Goal: Task Accomplishment & Management: Use online tool/utility

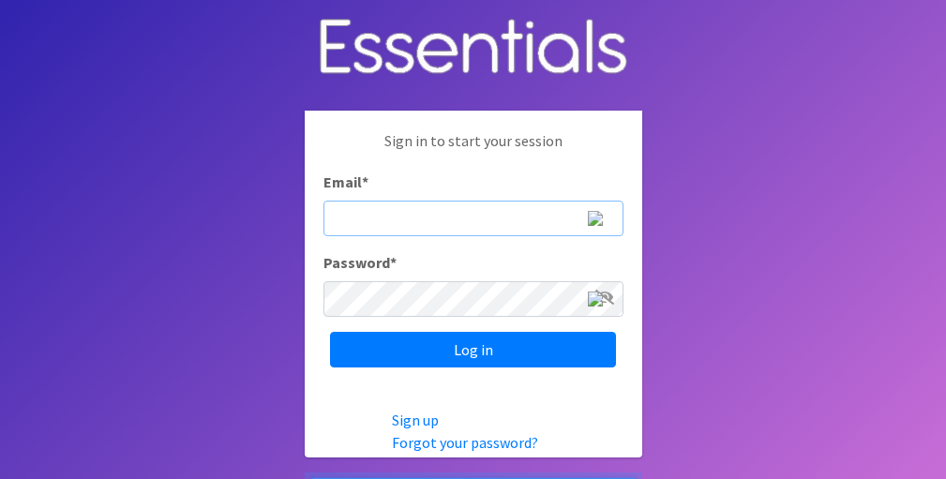
type input "[PERSON_NAME][EMAIL_ADDRESS][PERSON_NAME][DOMAIN_NAME]"
click at [472, 349] on input "Log in" at bounding box center [473, 350] width 286 height 36
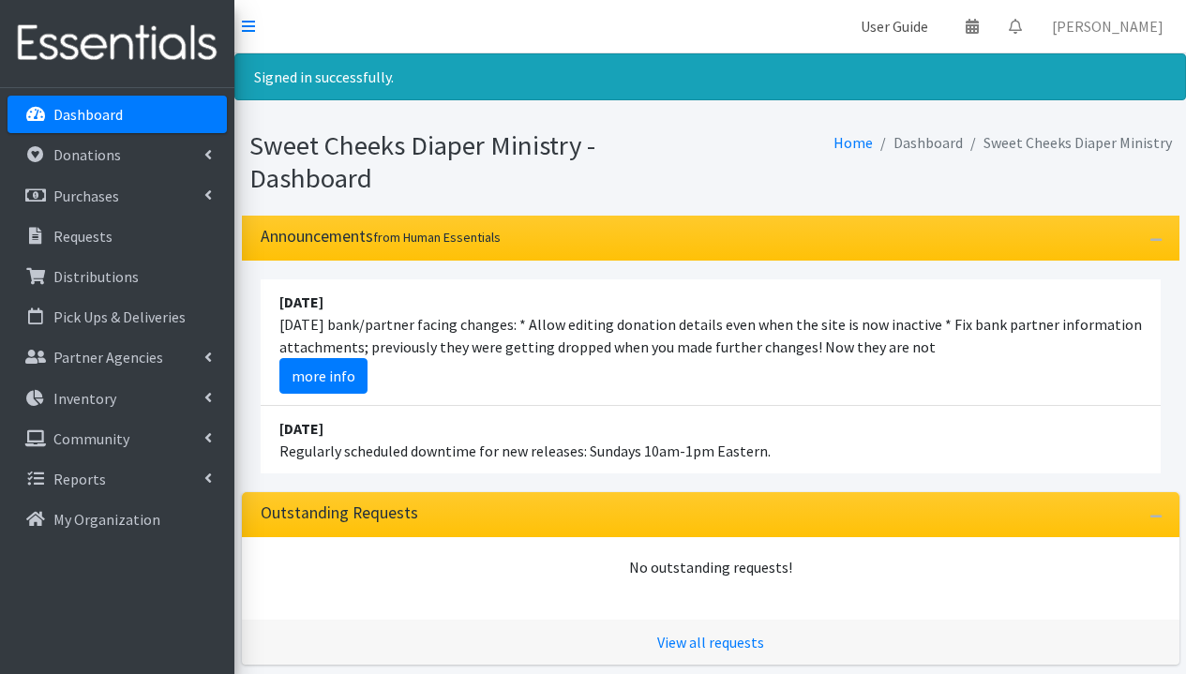
click at [943, 28] on link "User Guide" at bounding box center [893, 25] width 97 height 37
click at [943, 23] on link "User Guide" at bounding box center [893, 25] width 97 height 37
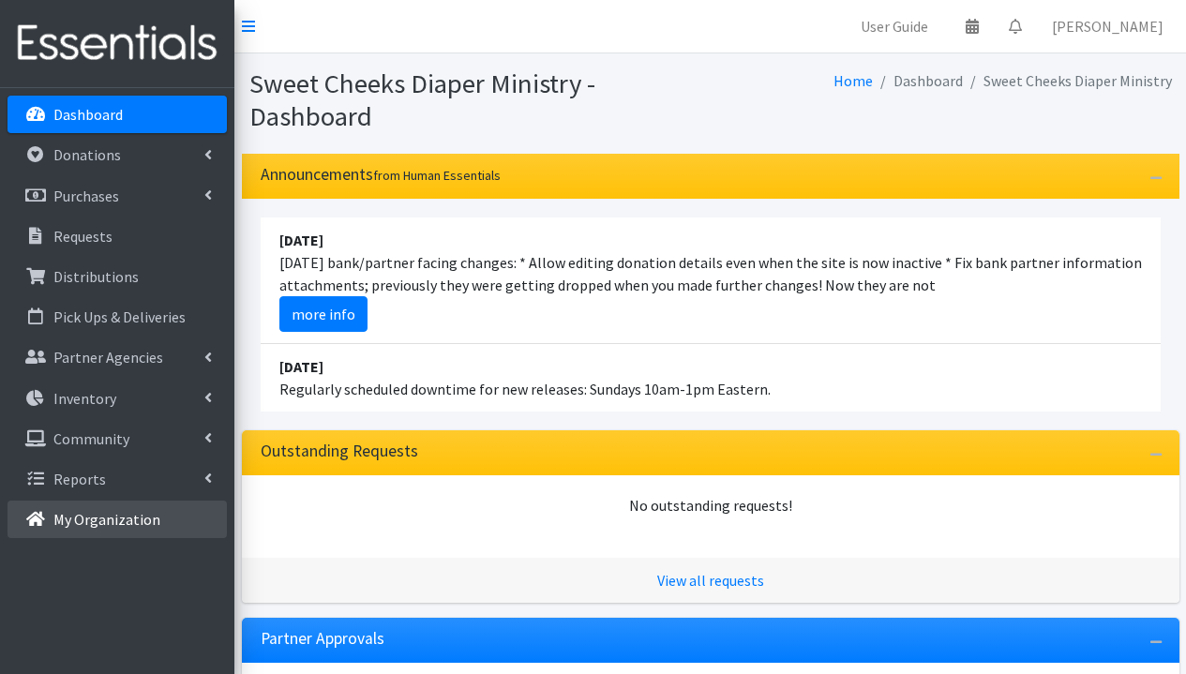
click at [87, 528] on p "My Organization" at bounding box center [106, 519] width 107 height 19
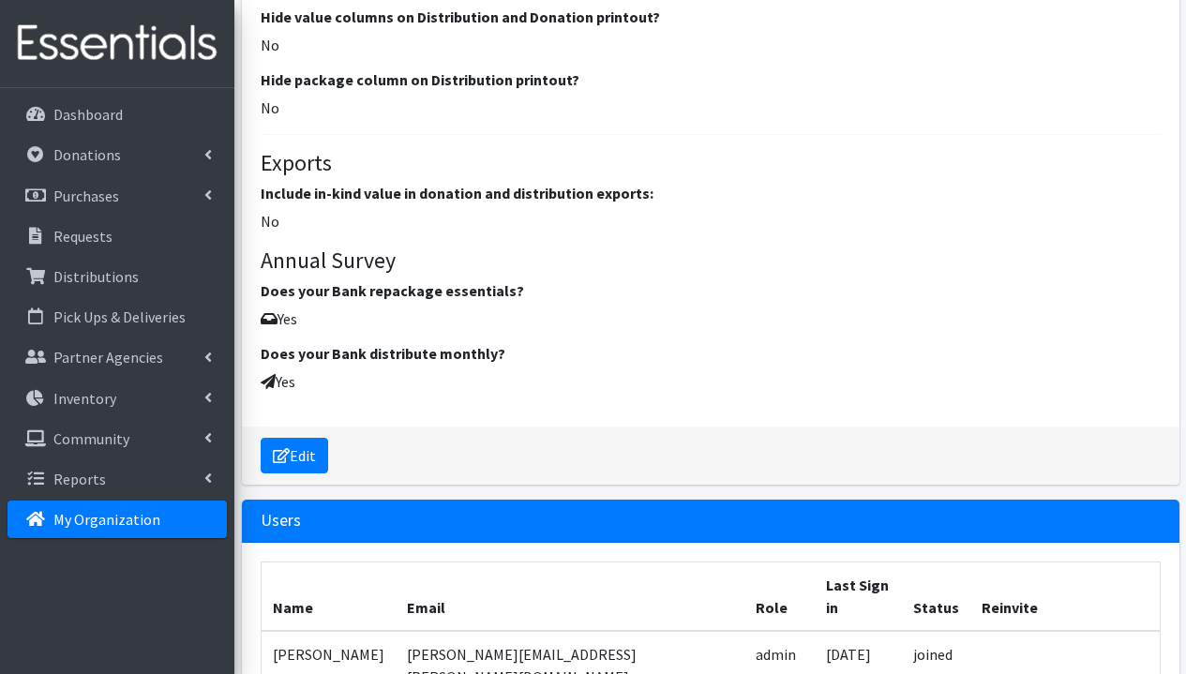
scroll to position [2907, 0]
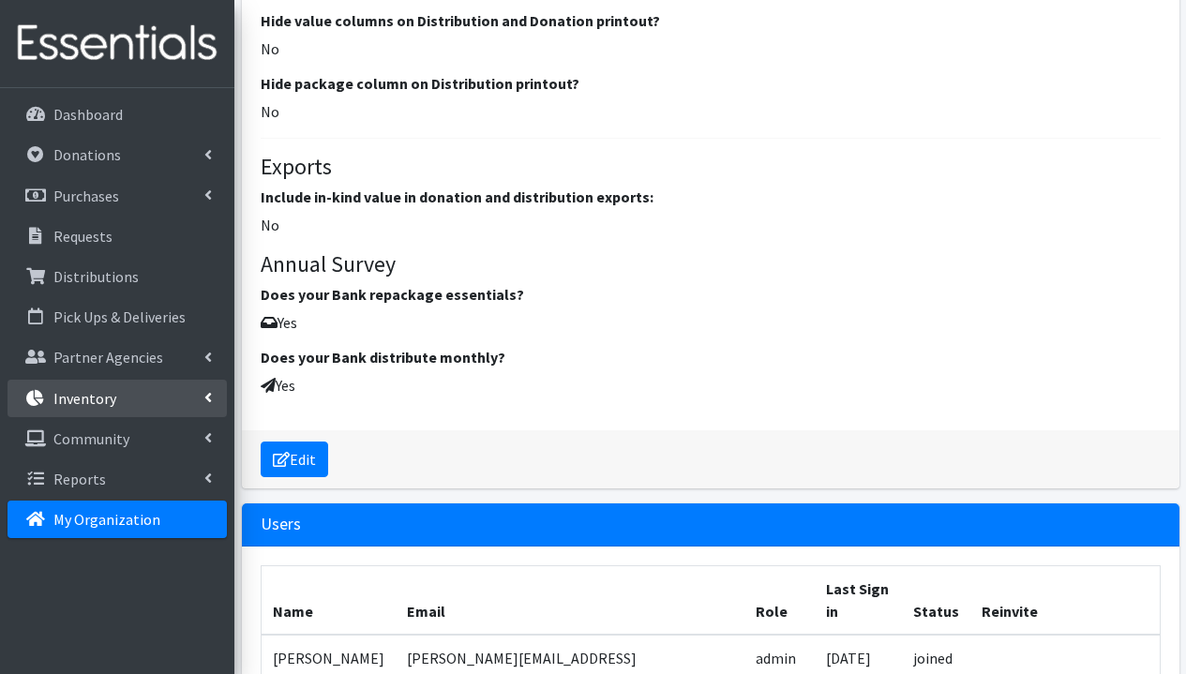
click at [90, 391] on p "Inventory" at bounding box center [84, 398] width 63 height 19
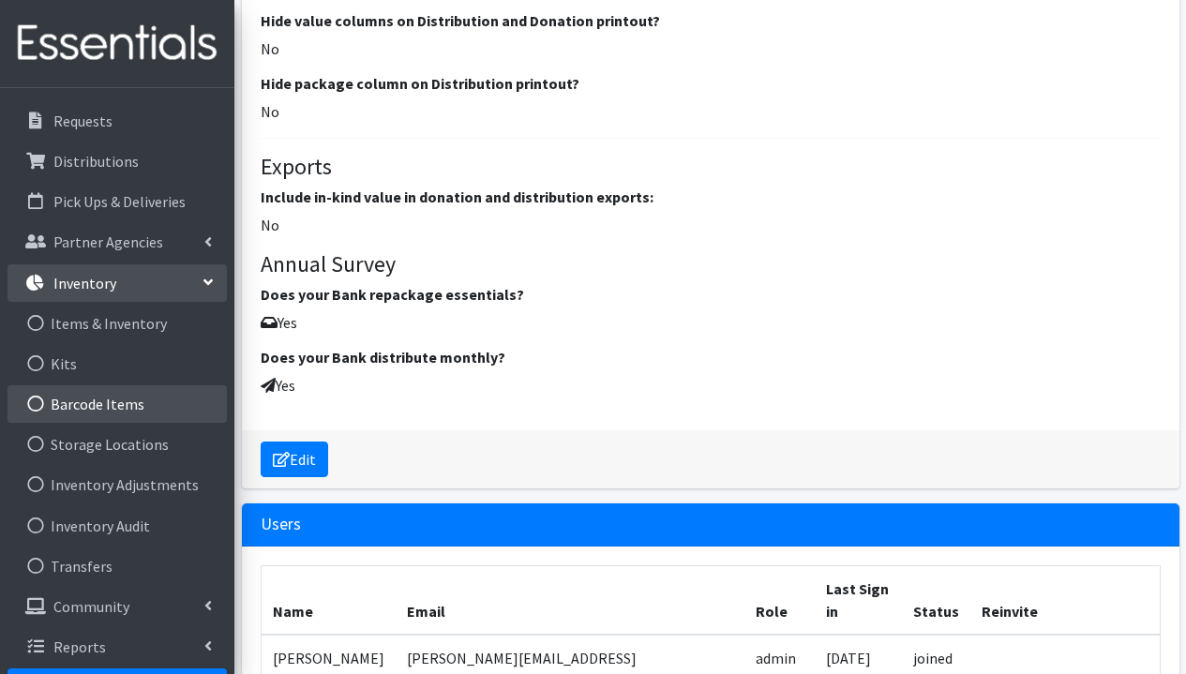
scroll to position [3010, 0]
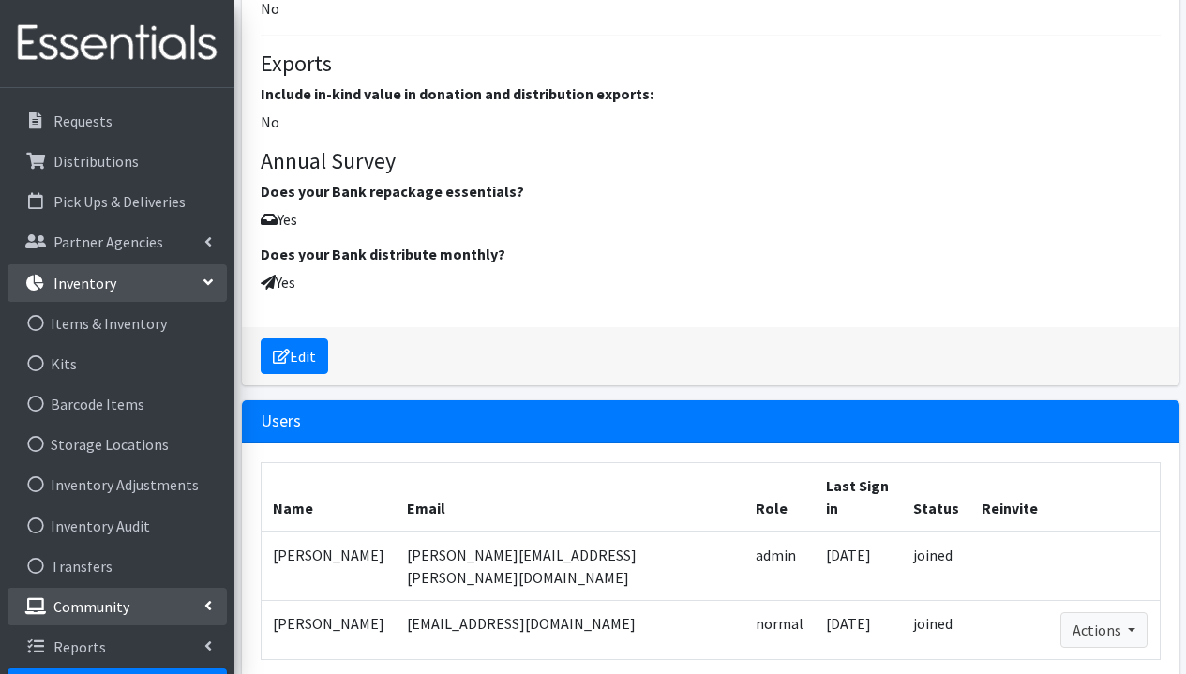
click at [96, 612] on p "Community" at bounding box center [91, 606] width 76 height 19
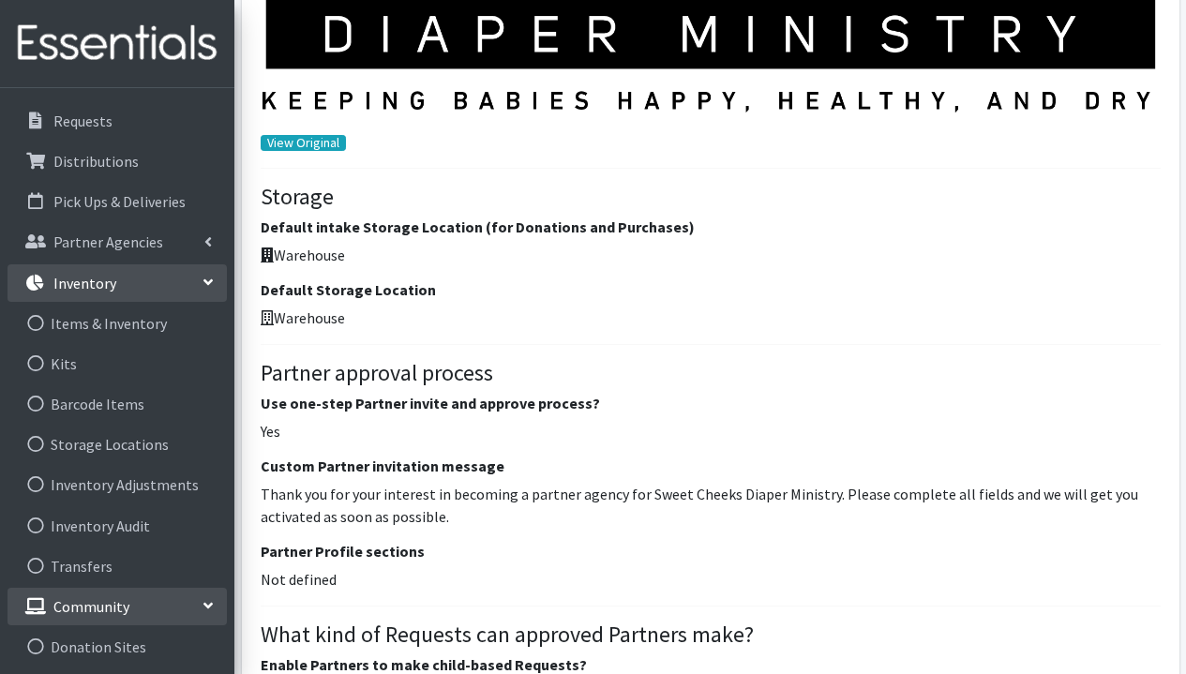
scroll to position [985, 0]
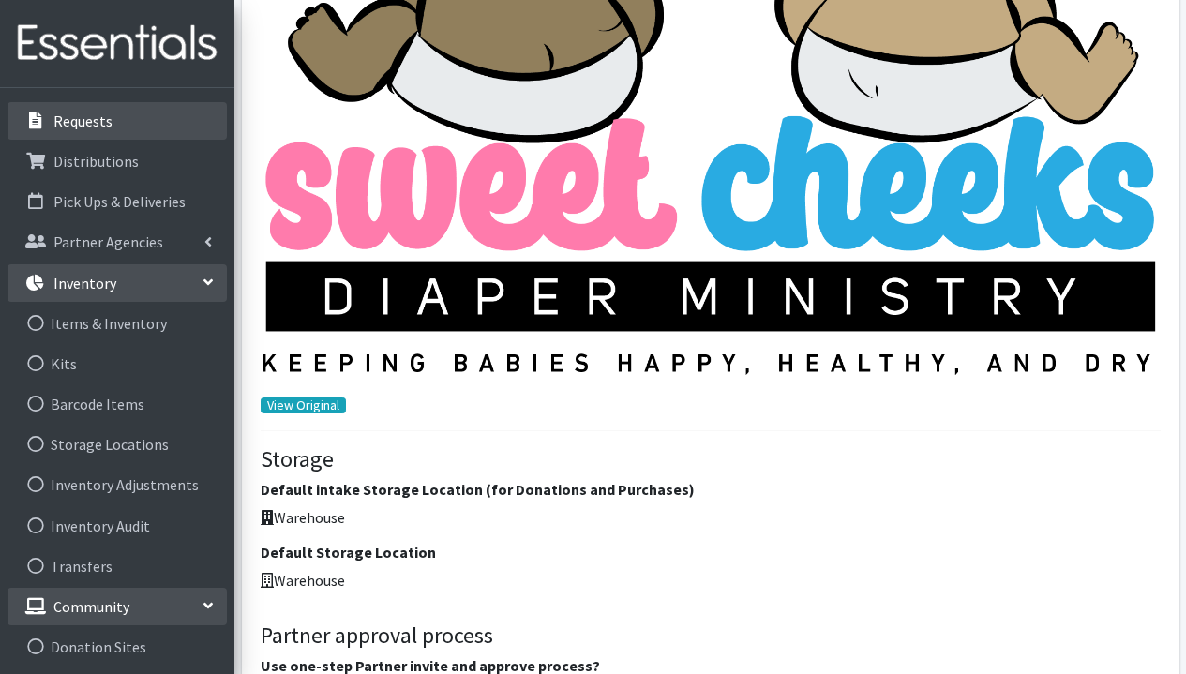
click at [111, 133] on link "Requests" at bounding box center [116, 120] width 219 height 37
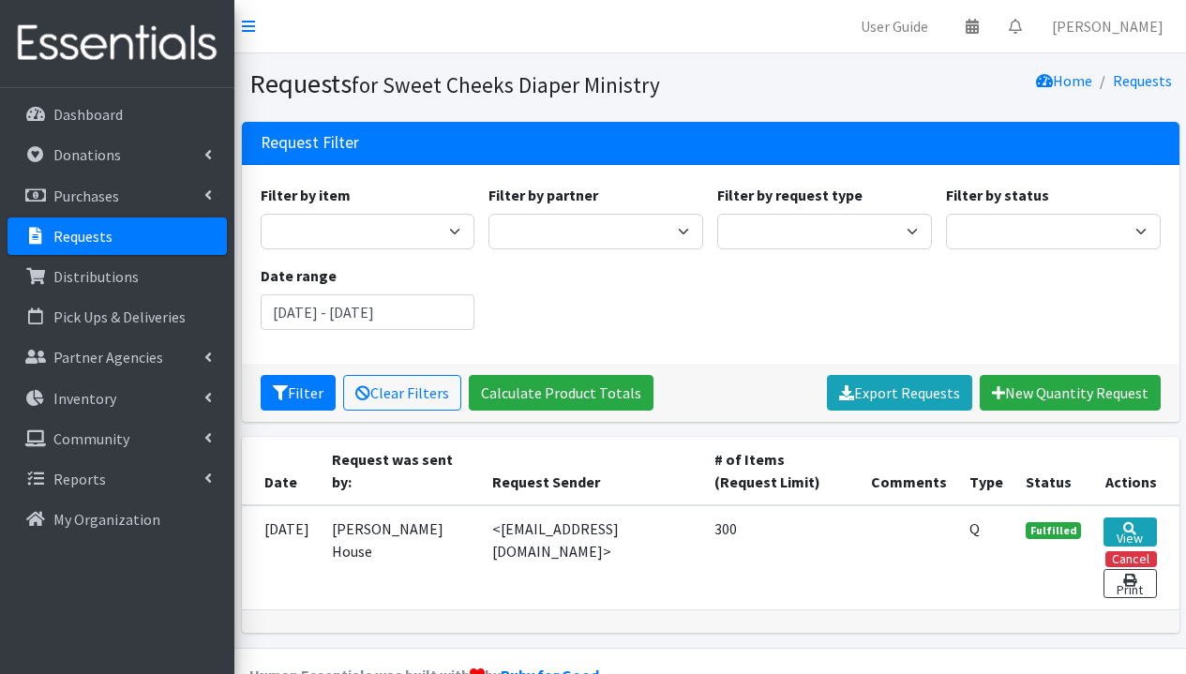
scroll to position [43, 0]
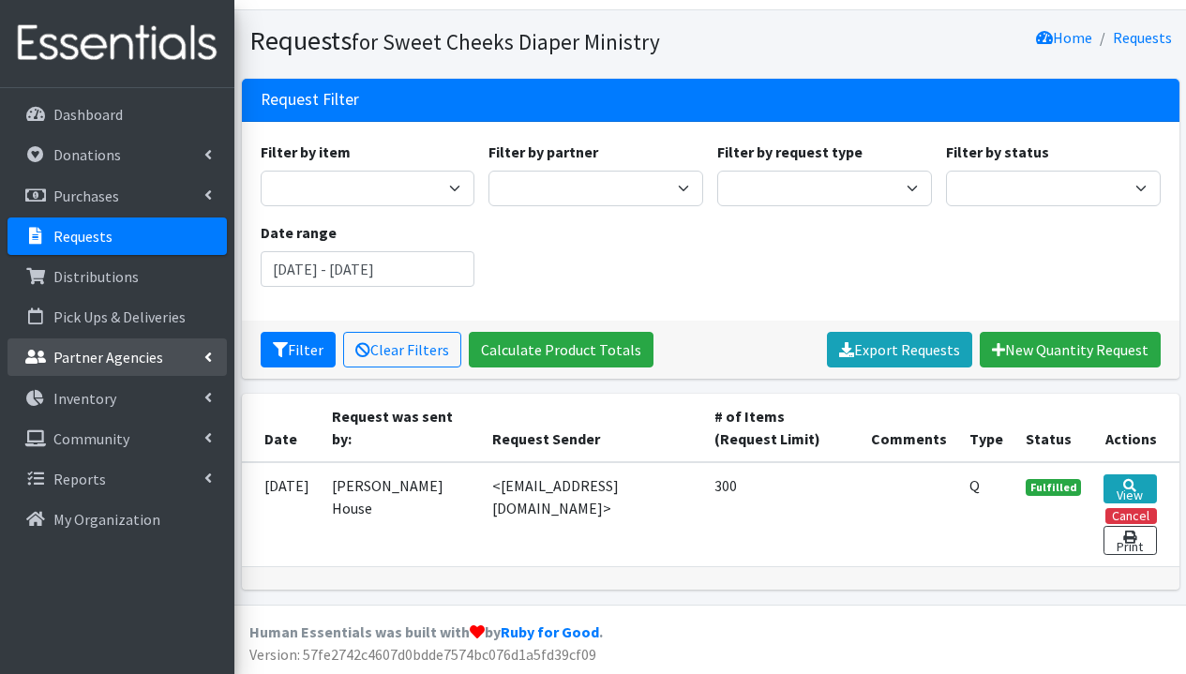
click at [85, 351] on p "Partner Agencies" at bounding box center [108, 357] width 110 height 19
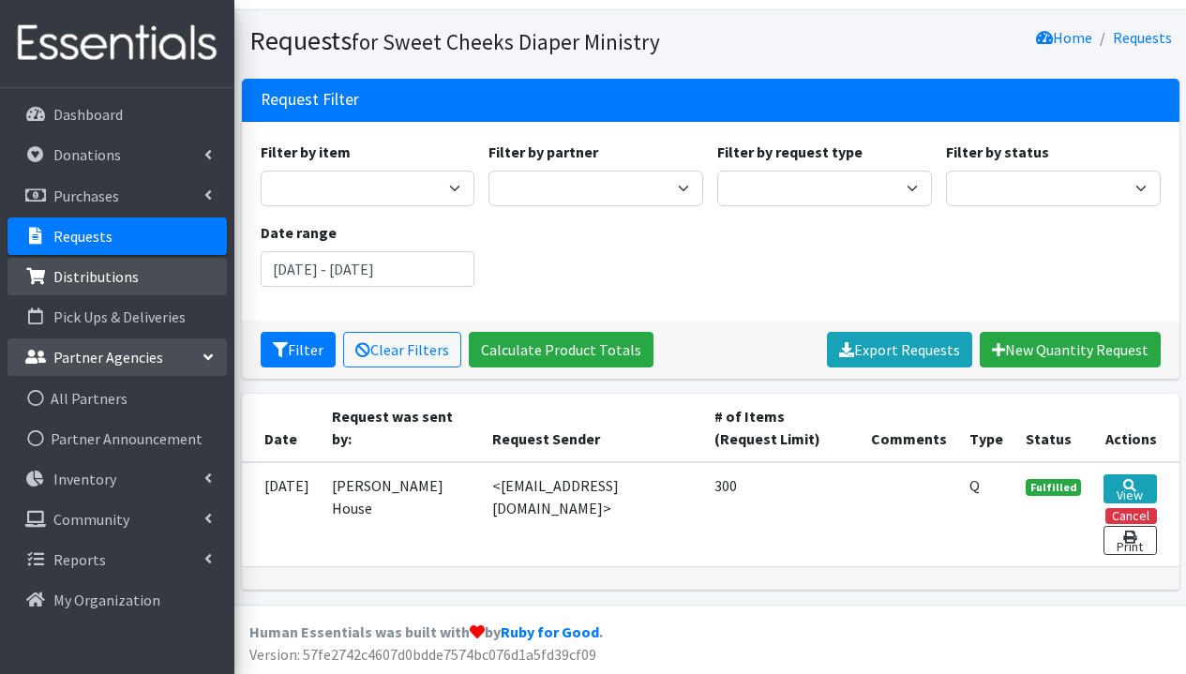
click at [105, 288] on link "Distributions" at bounding box center [116, 276] width 219 height 37
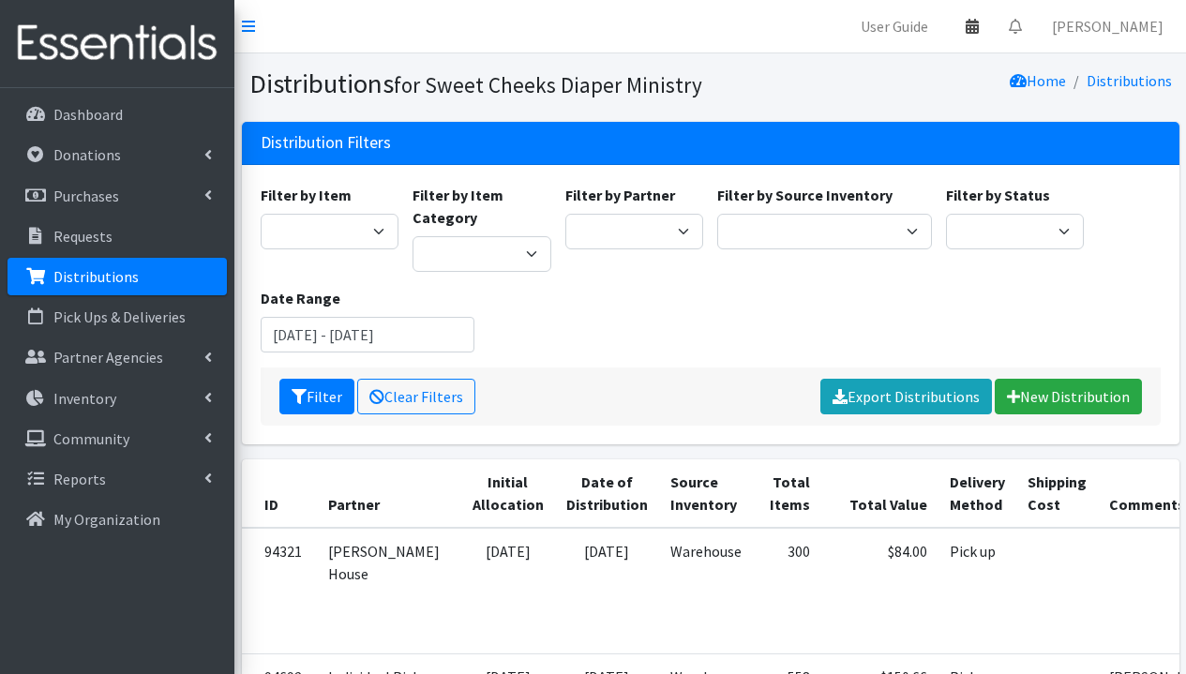
click at [979, 32] on icon at bounding box center [971, 26] width 13 height 15
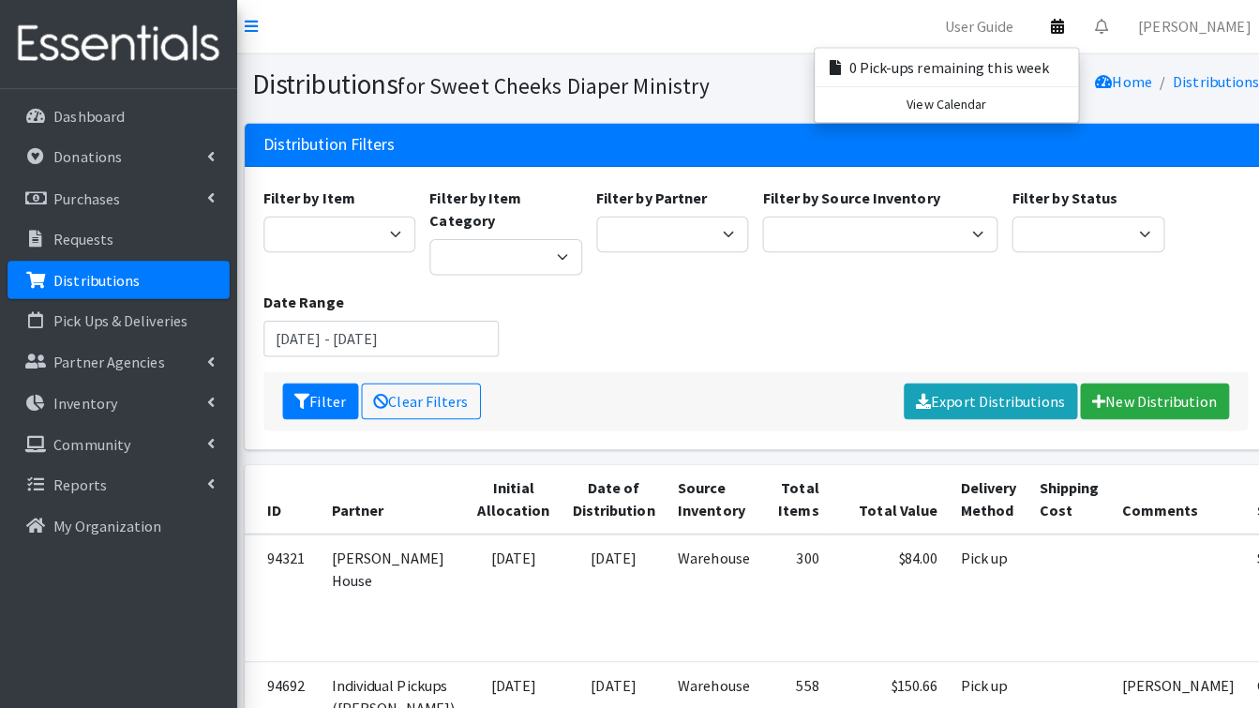
click at [957, 31] on li "User Guide" at bounding box center [967, 25] width 112 height 37
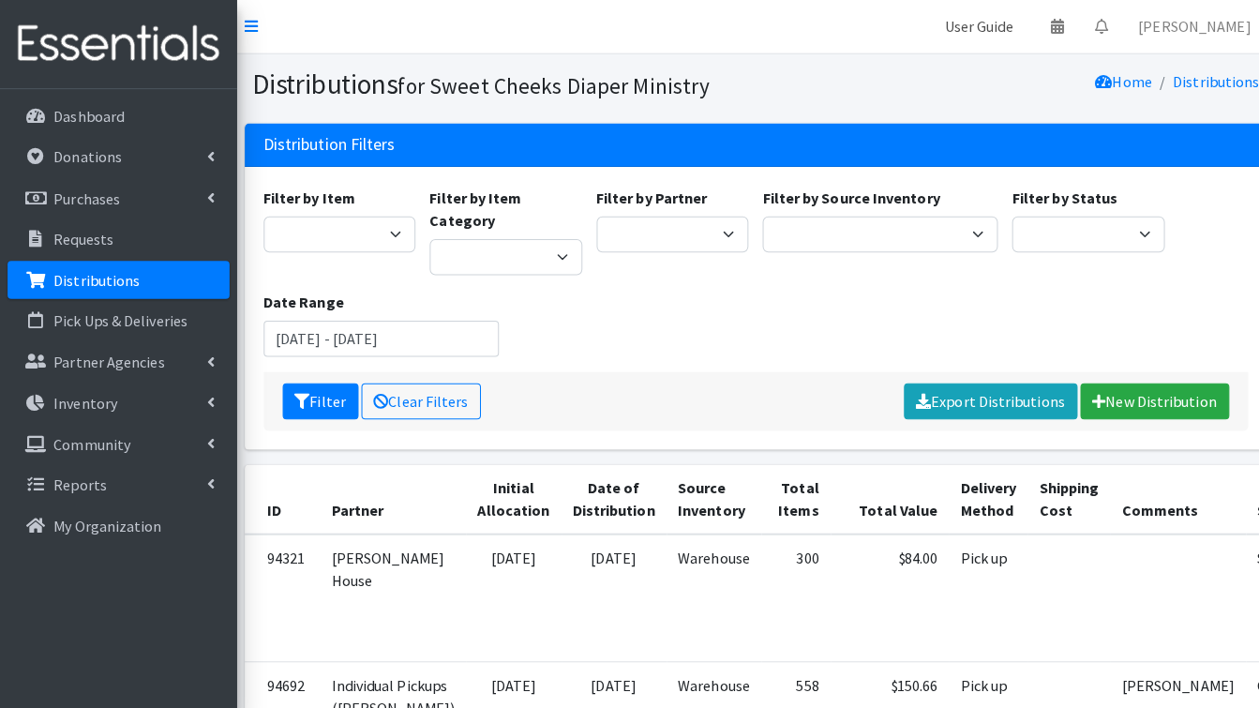
click at [1016, 26] on link "User Guide" at bounding box center [967, 25] width 97 height 37
click at [167, 48] on img at bounding box center [116, 43] width 219 height 63
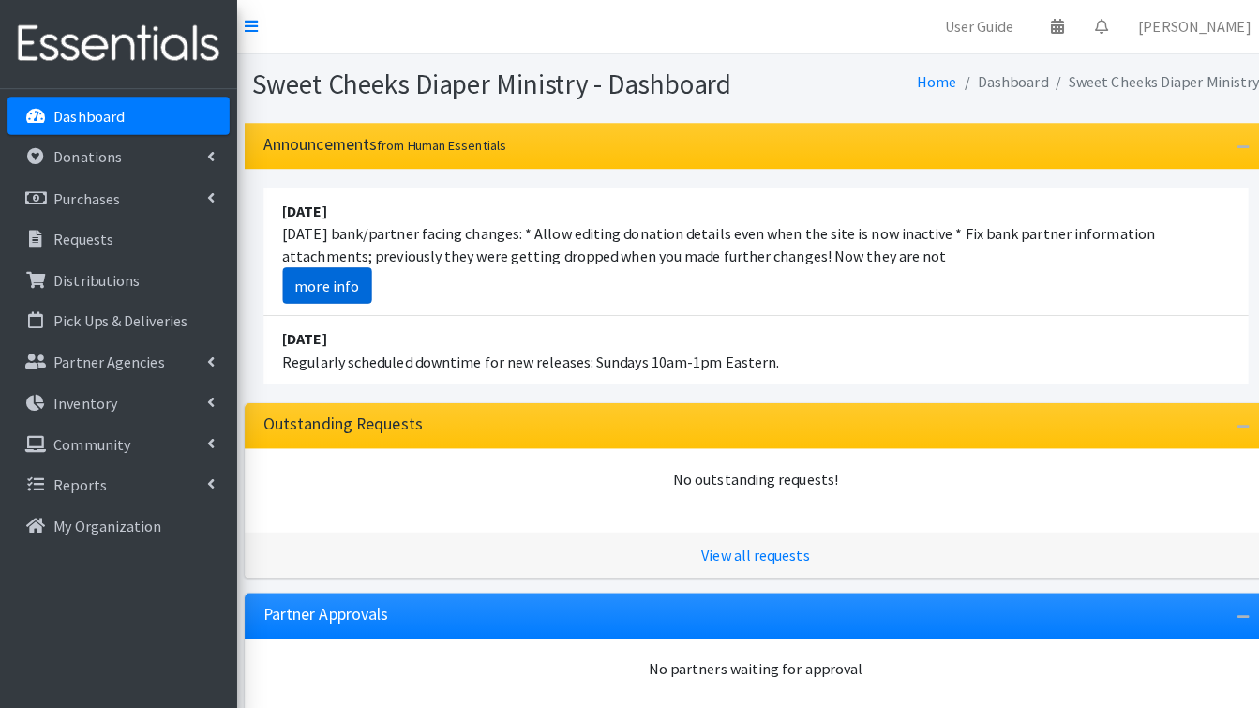
click at [348, 289] on link "more info" at bounding box center [323, 282] width 88 height 36
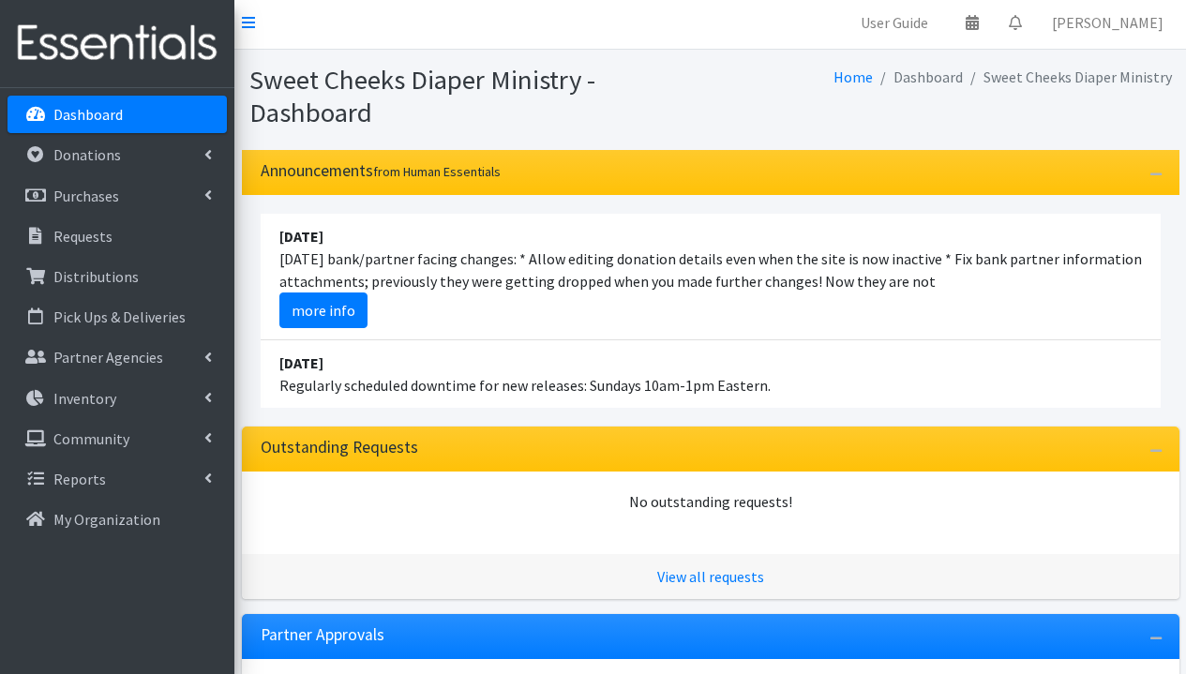
scroll to position [367, 0]
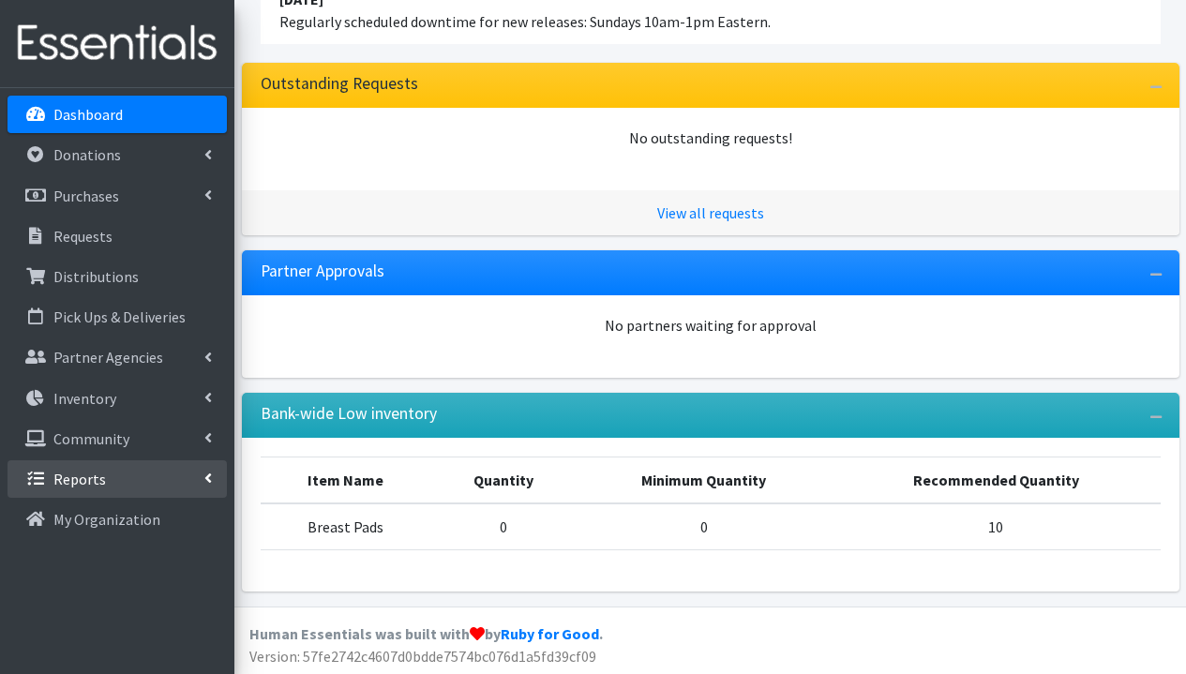
click at [112, 489] on link "Reports" at bounding box center [116, 478] width 219 height 37
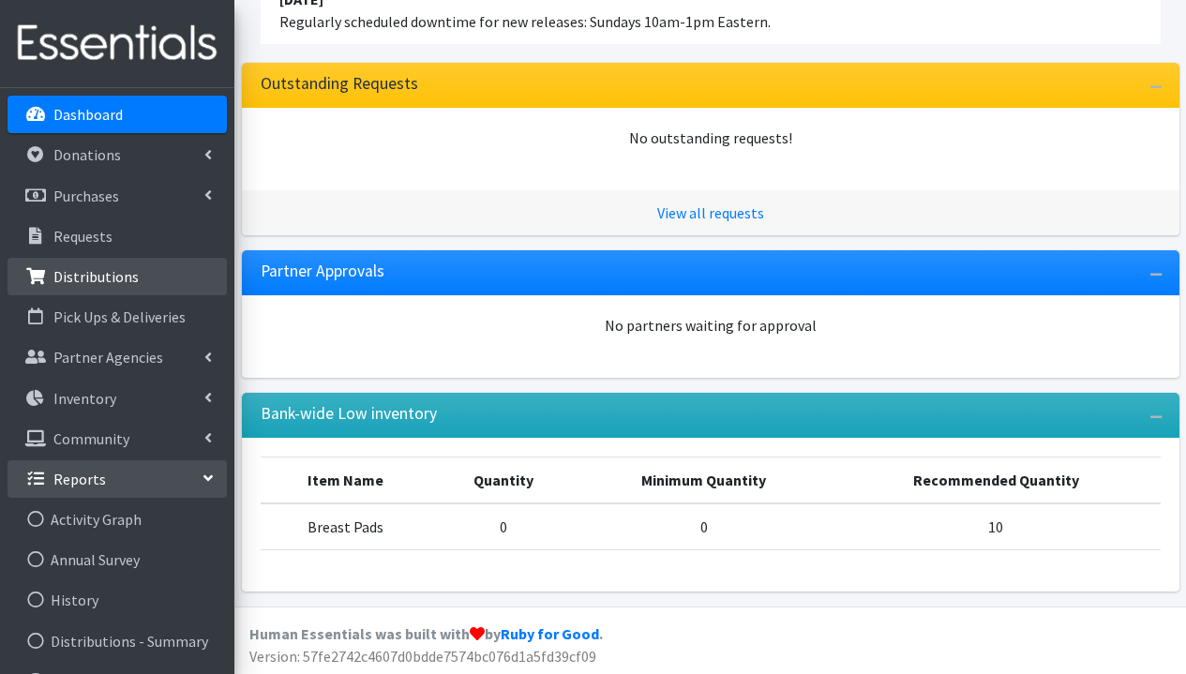
click at [103, 282] on p "Distributions" at bounding box center [95, 276] width 85 height 19
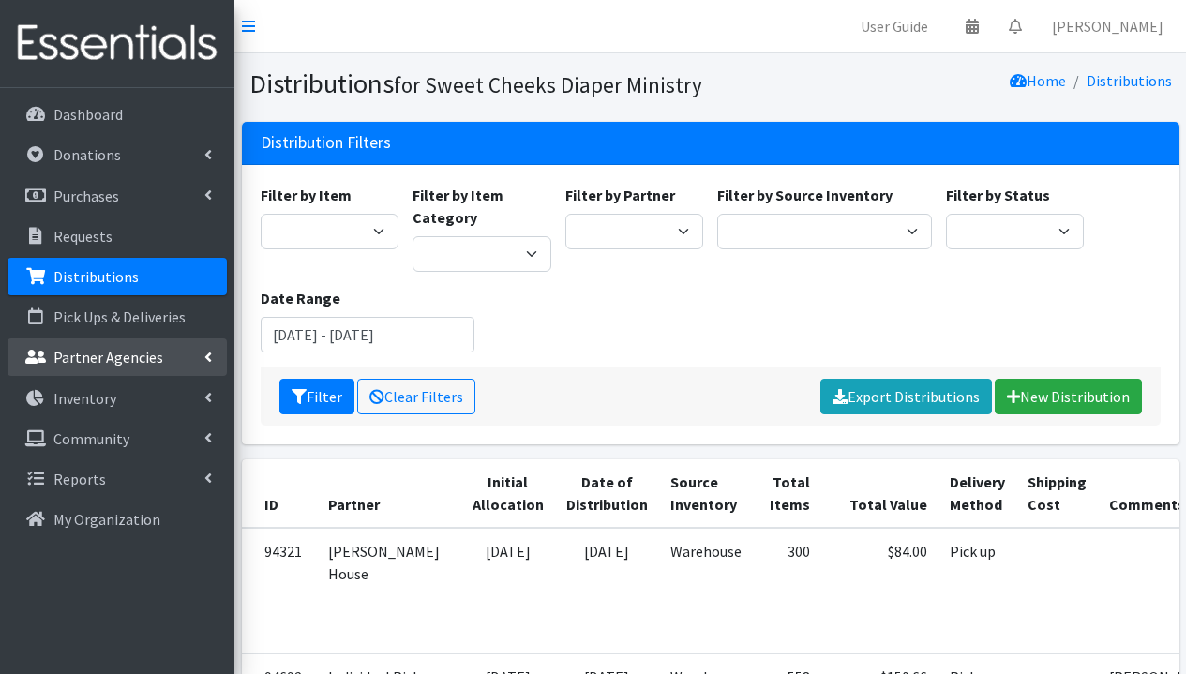
click at [102, 363] on p "Partner Agencies" at bounding box center [108, 357] width 110 height 19
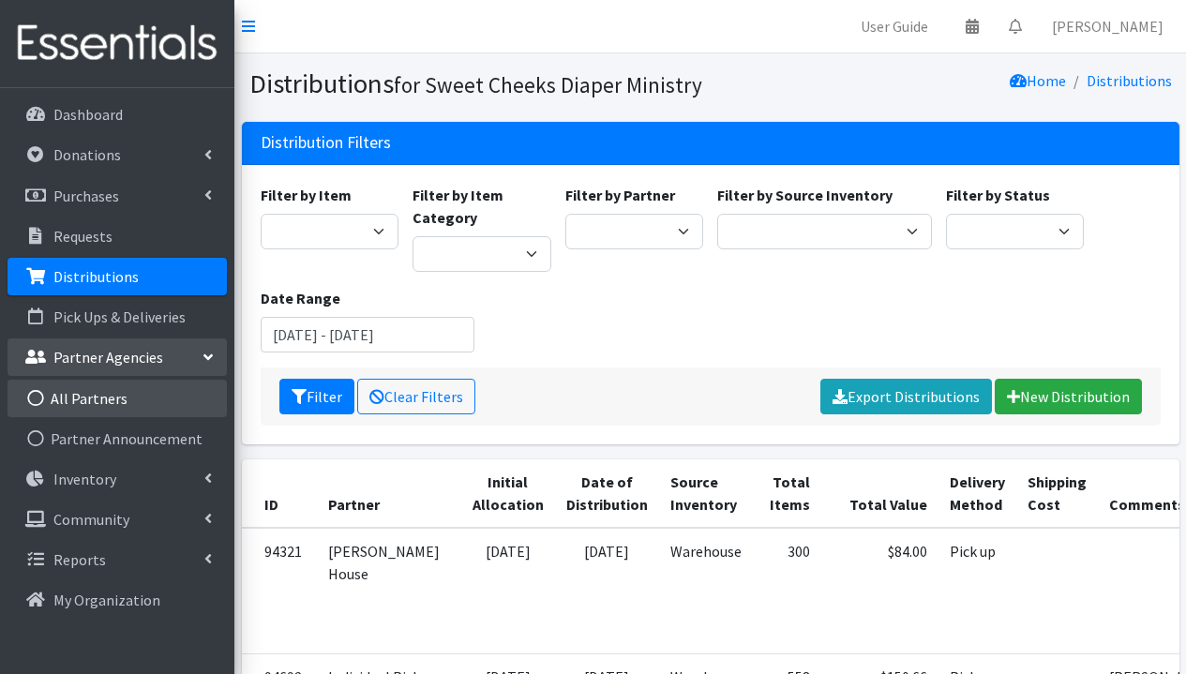
click at [96, 405] on link "All Partners" at bounding box center [116, 398] width 219 height 37
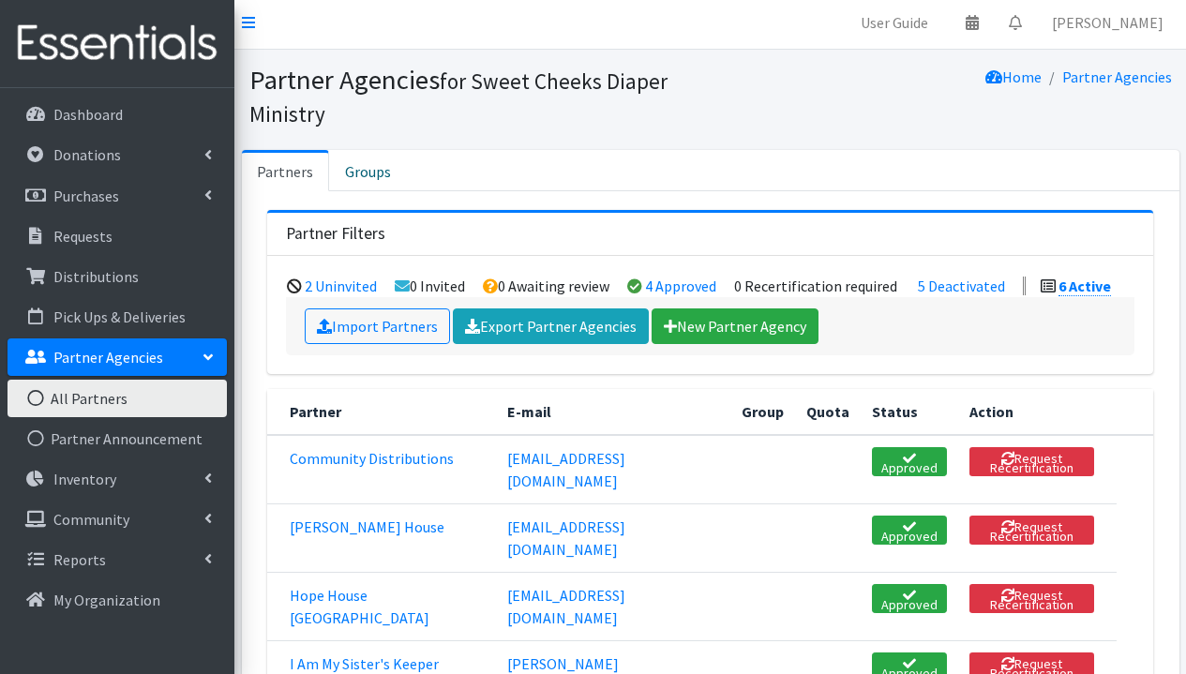
scroll to position [151, 0]
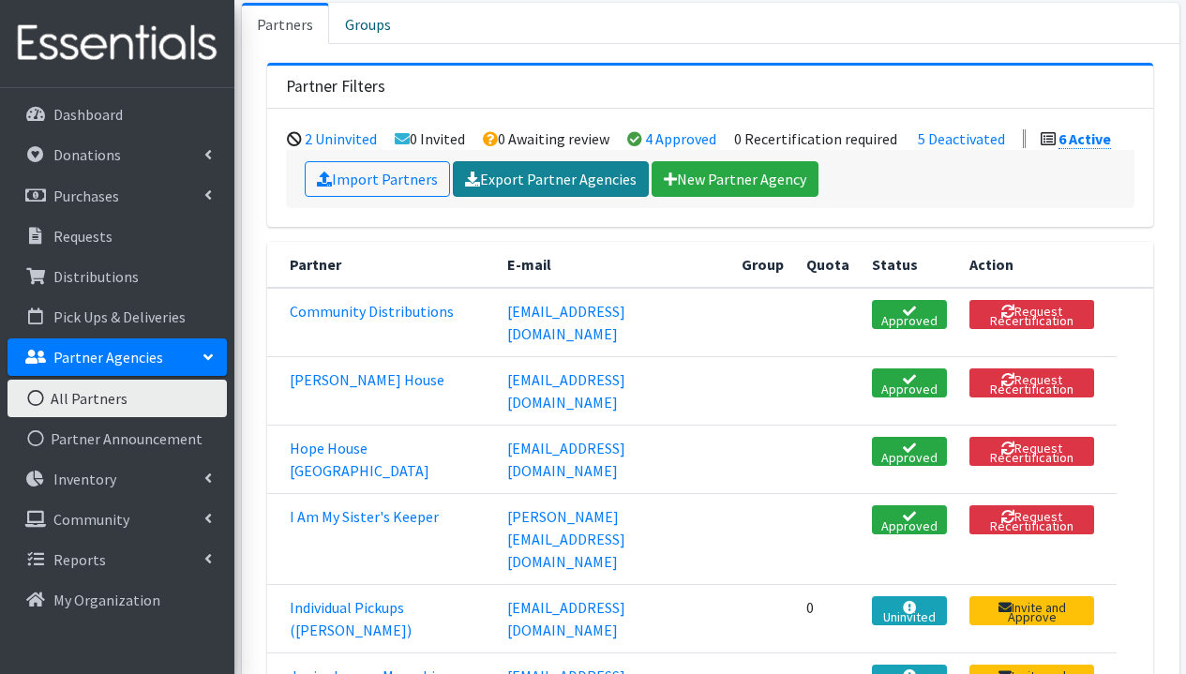
click at [550, 178] on link "Export Partner Agencies" at bounding box center [551, 179] width 196 height 36
